Goal: Check status: Check status

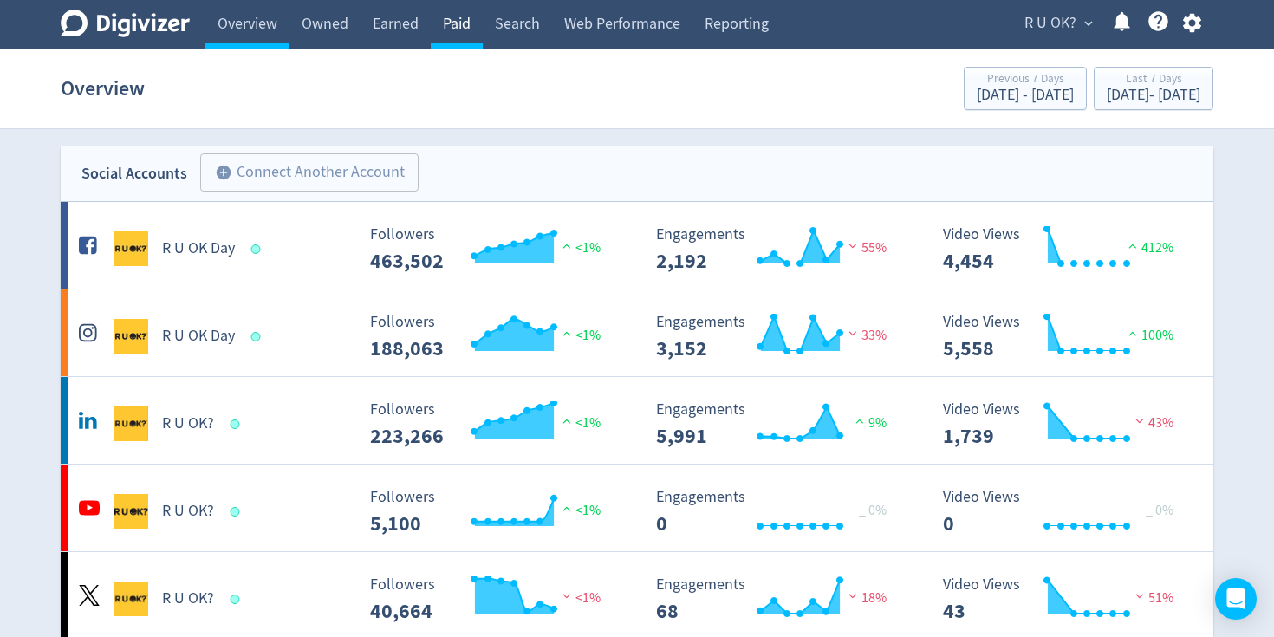
click at [449, 19] on link "Paid" at bounding box center [457, 24] width 52 height 49
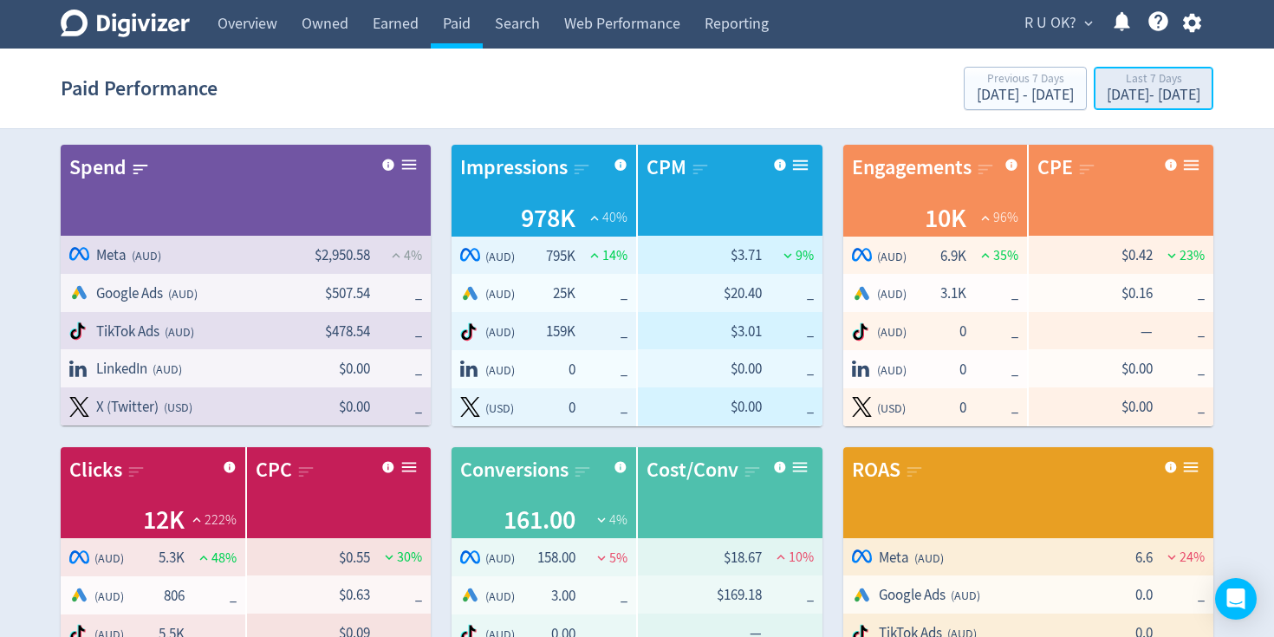
click at [1106, 94] on div "[DATE] - [DATE]" at bounding box center [1153, 96] width 94 height 16
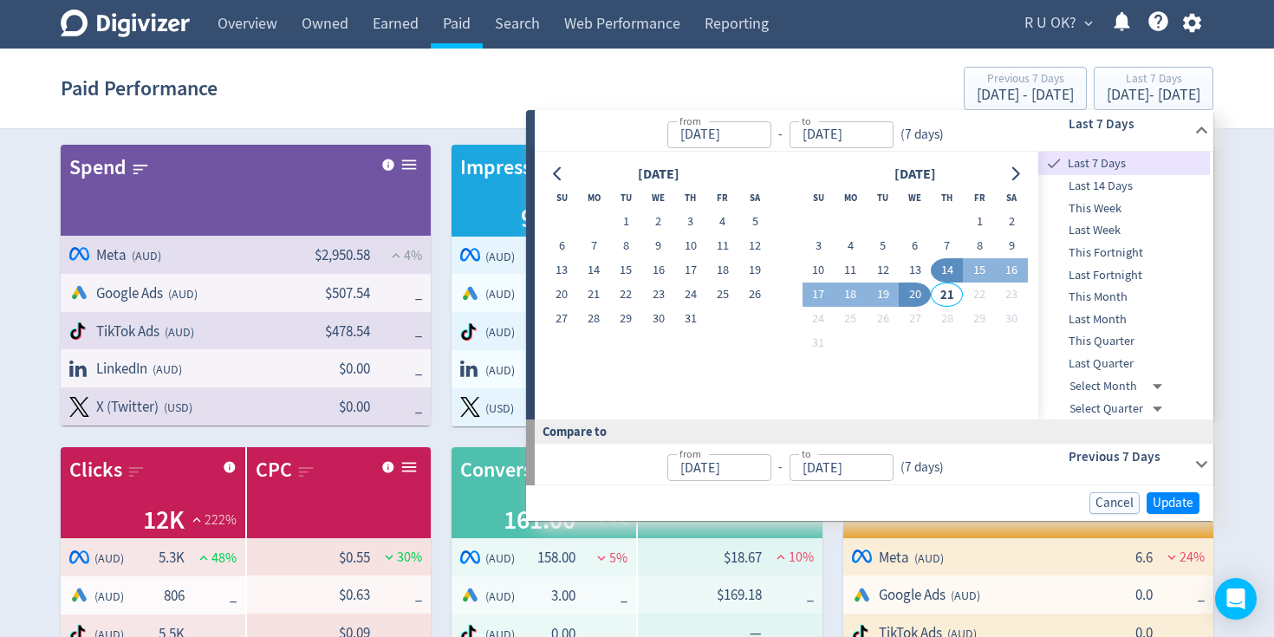
drag, startPoint x: 625, startPoint y: 215, endPoint x: 643, endPoint y: 237, distance: 29.0
click at [625, 215] on button "1" at bounding box center [626, 222] width 32 height 24
type input "[DATE]"
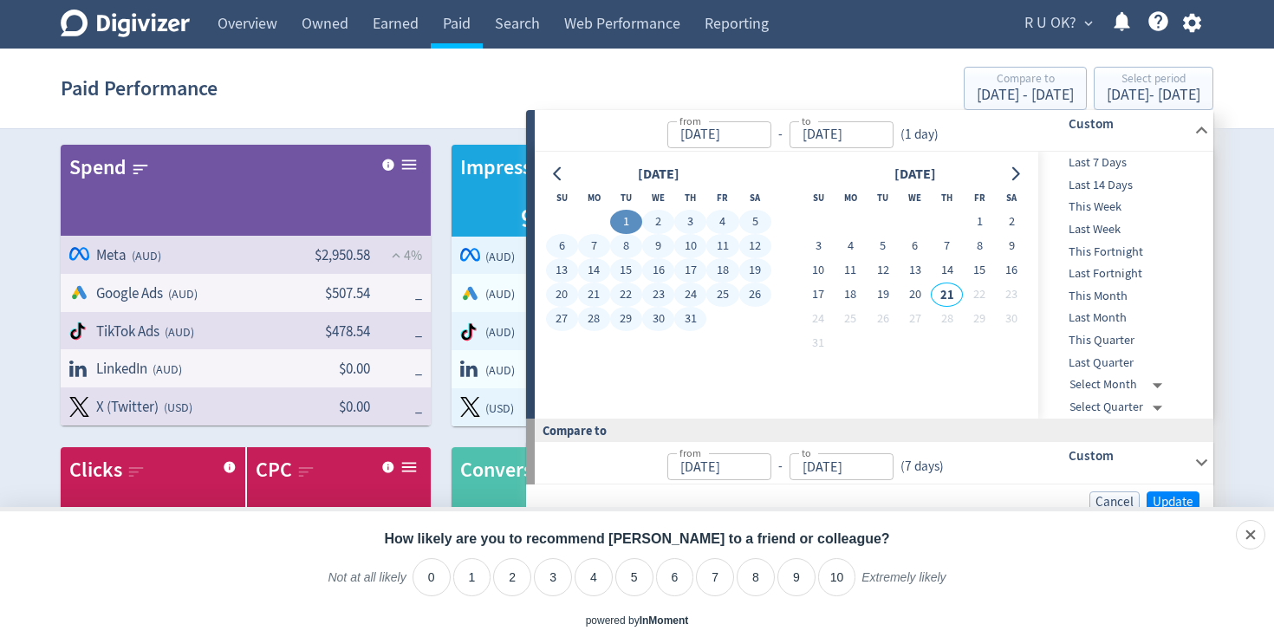
click at [694, 311] on button "31" at bounding box center [690, 319] width 32 height 24
type input "[DATE]"
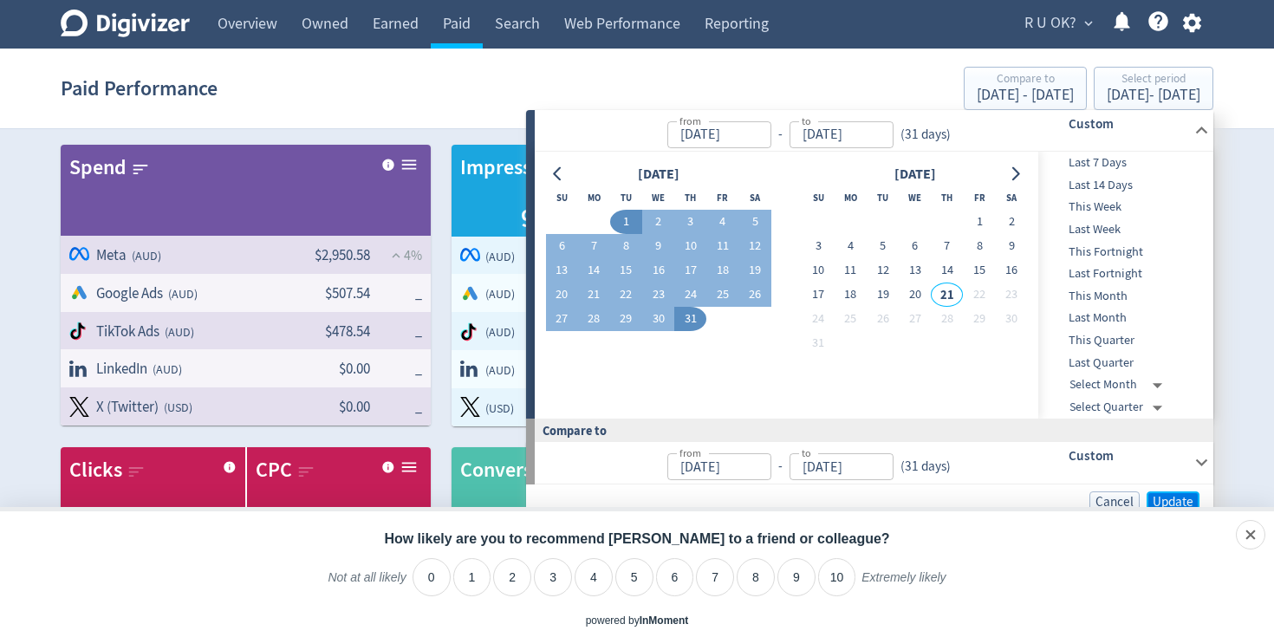
click at [1169, 497] on span "Update" at bounding box center [1172, 502] width 41 height 13
